Goal: Information Seeking & Learning: Learn about a topic

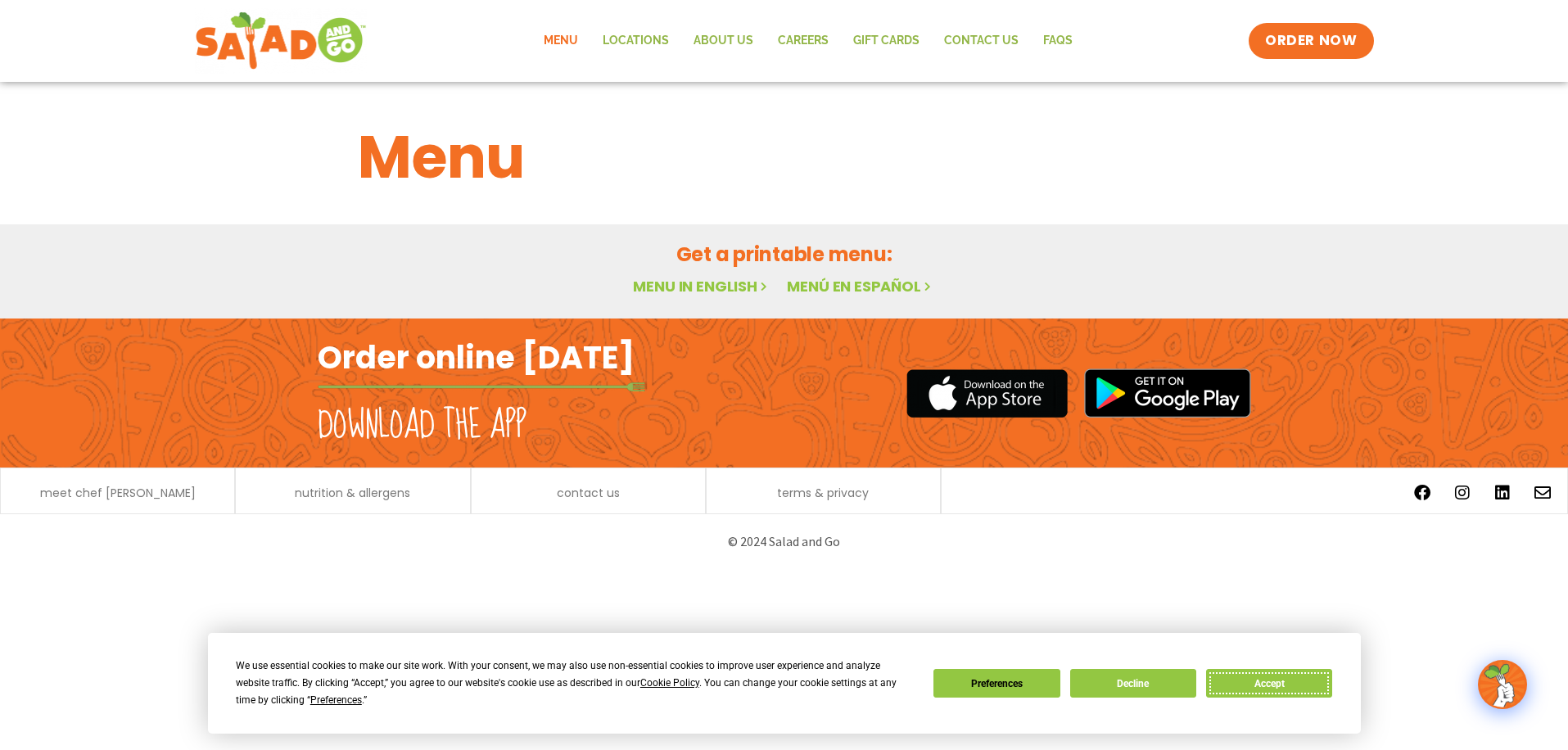
click at [1277, 671] on button "Accept" at bounding box center [1269, 683] width 126 height 29
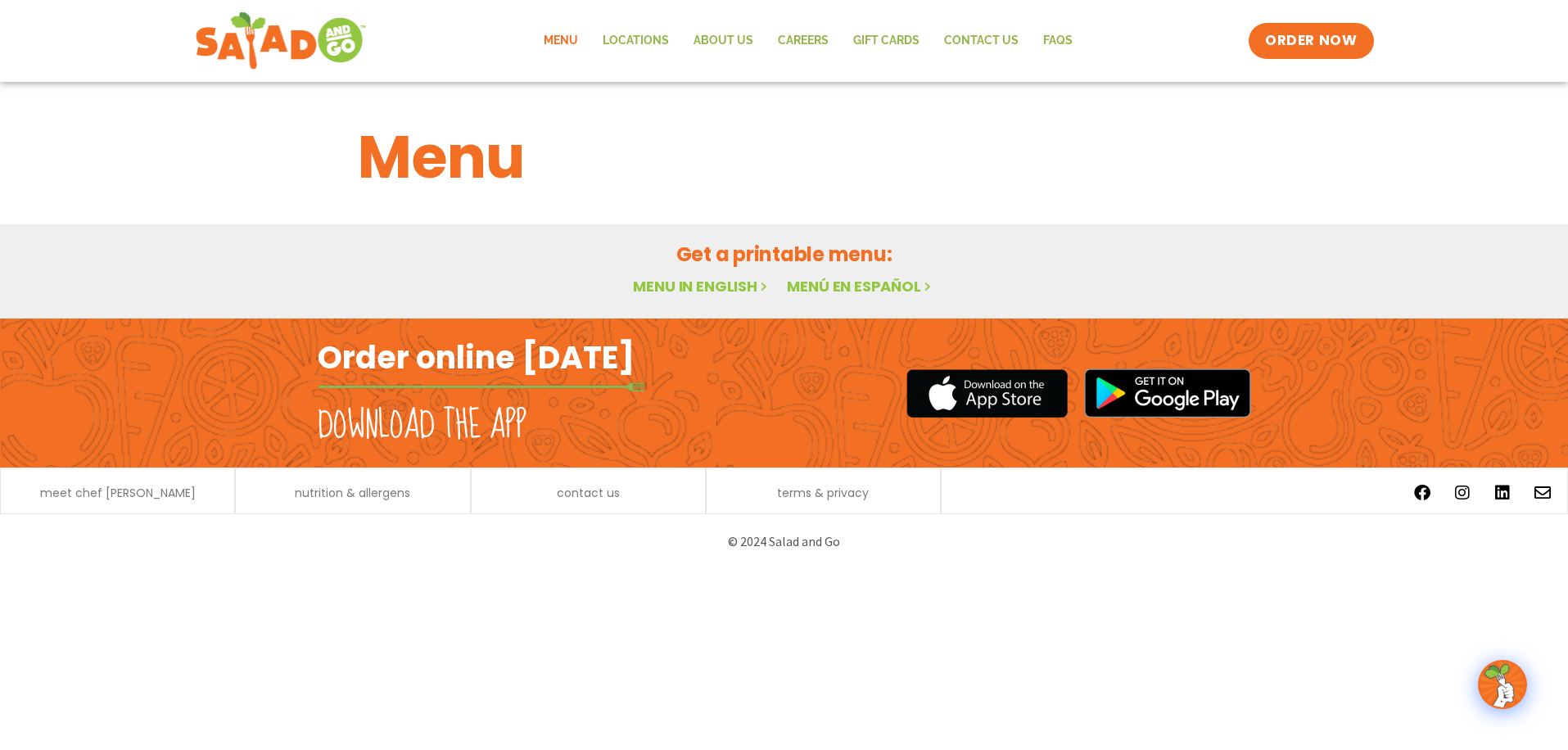
click at [563, 44] on link "Menu" at bounding box center [560, 40] width 59 height 38
click at [552, 34] on link "Menu" at bounding box center [560, 40] width 59 height 38
click at [570, 37] on link "Menu" at bounding box center [560, 40] width 59 height 38
click at [572, 42] on link "Menu" at bounding box center [560, 40] width 59 height 38
